Goal: Task Accomplishment & Management: Manage account settings

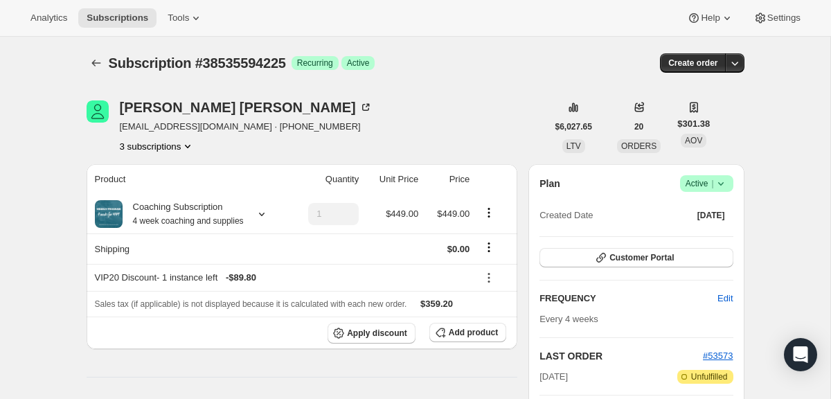
click at [725, 181] on icon at bounding box center [721, 183] width 14 height 14
click at [714, 238] on span "Cancel subscription" at bounding box center [702, 234] width 78 height 10
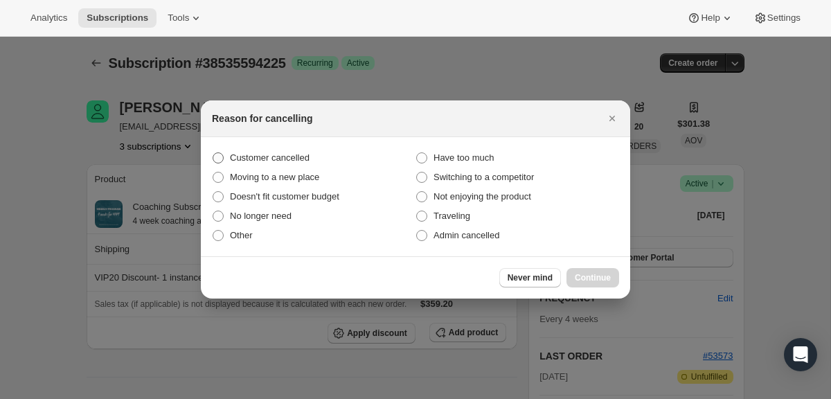
click at [241, 156] on span "Customer cancelled" at bounding box center [270, 157] width 80 height 10
click at [213, 153] on input "Customer cancelled" at bounding box center [212, 152] width 1 height 1
radio input "true"
click at [597, 278] on span "Continue" at bounding box center [592, 277] width 36 height 11
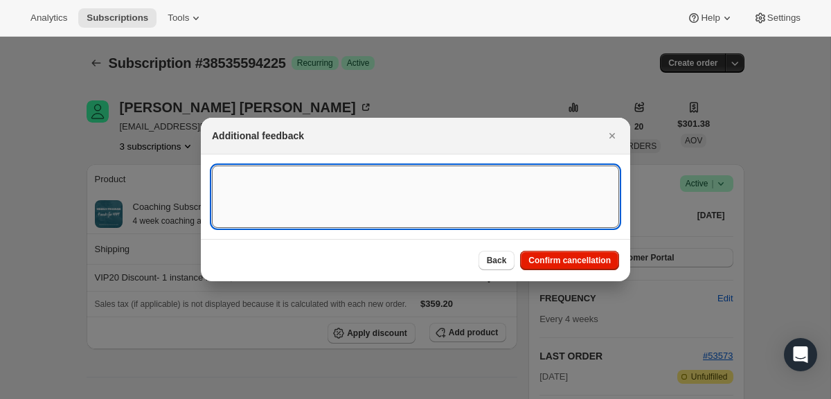
click at [509, 192] on textarea ":rbm:" at bounding box center [415, 196] width 407 height 62
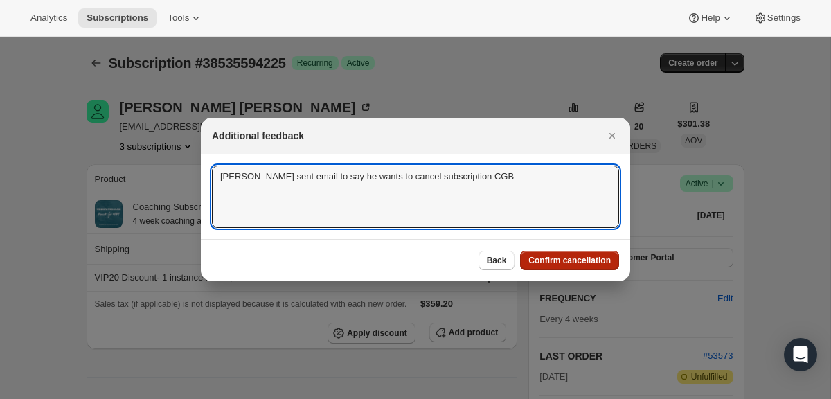
type textarea "[PERSON_NAME] sent email to say he wants to cancel subscription CGB"
click at [541, 264] on span "Confirm cancellation" at bounding box center [569, 260] width 82 height 11
